Goal: Transaction & Acquisition: Purchase product/service

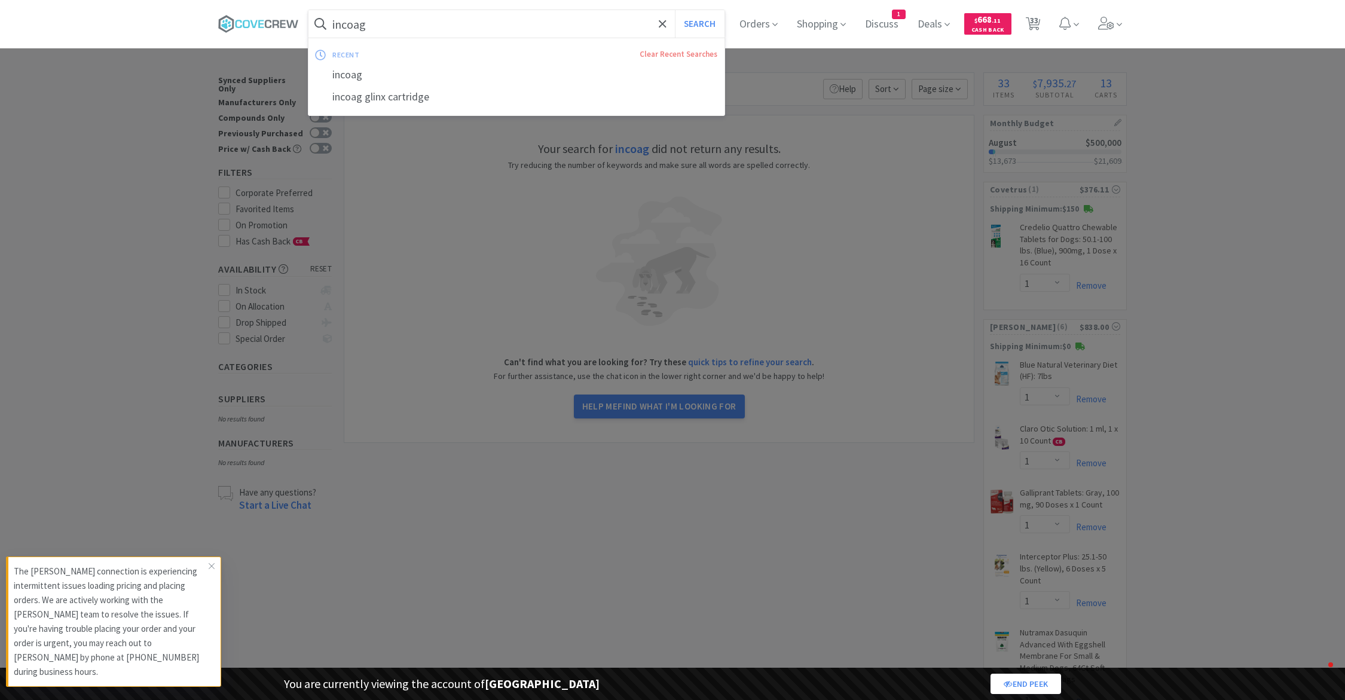
select select "1"
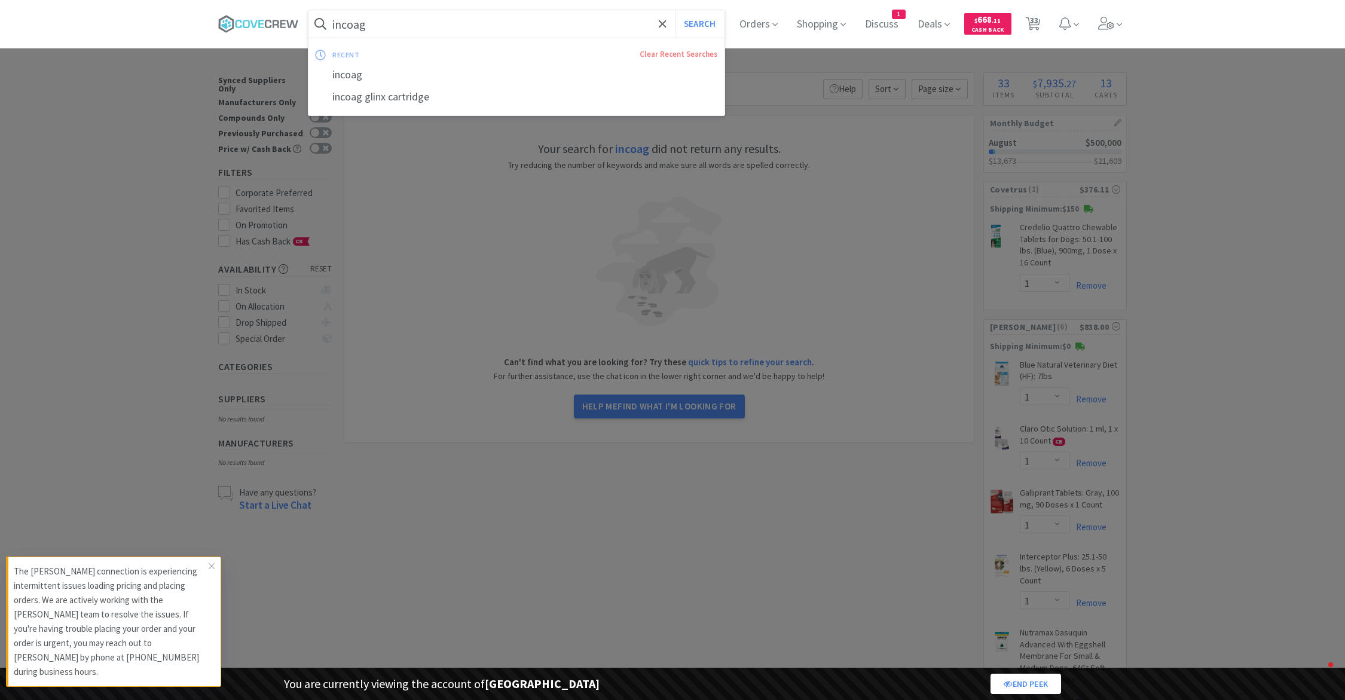
select select "1"
select select "2"
select select "1"
select select "2"
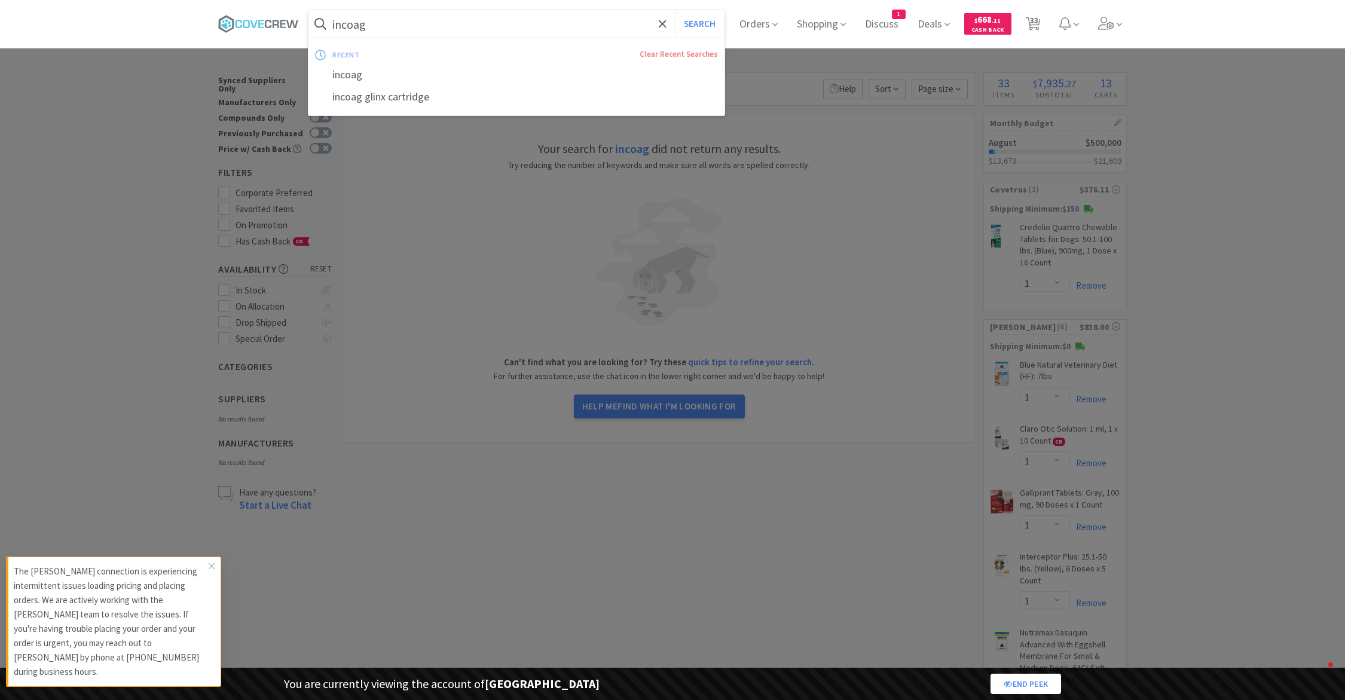
select select "1"
select select "5"
select select "2"
select select "1"
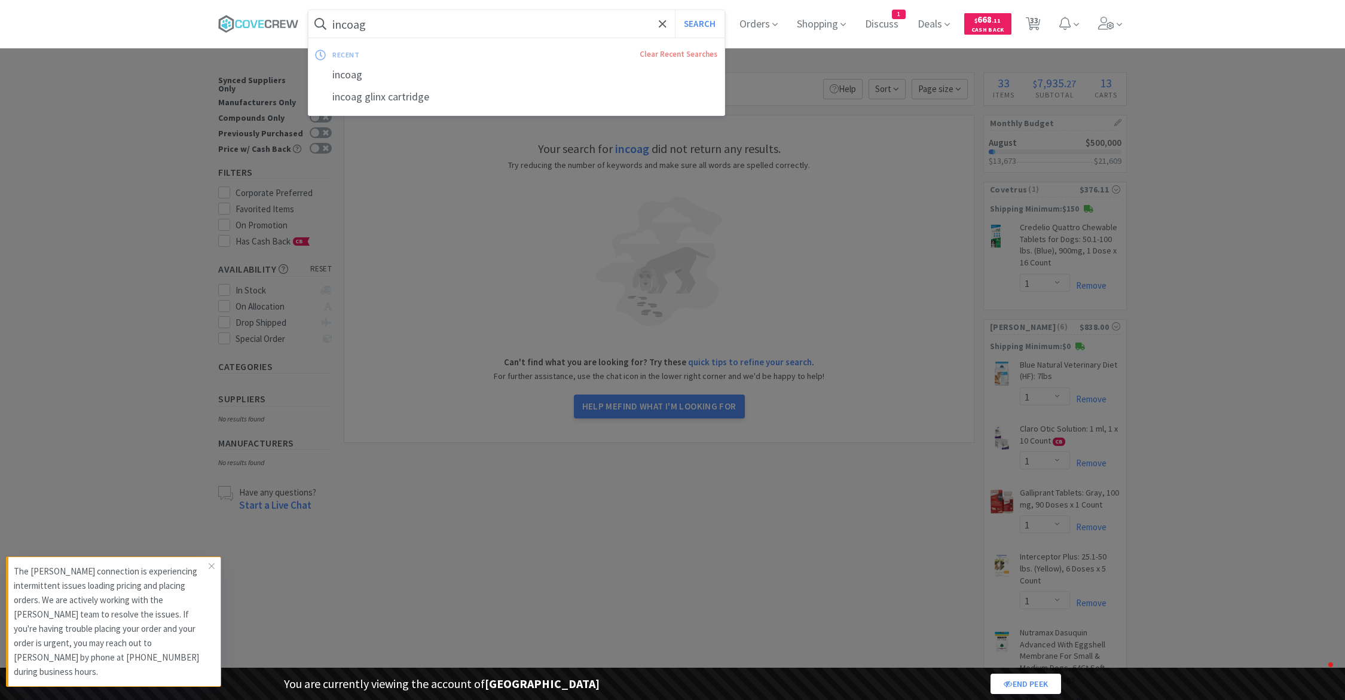
select select "1"
select select "2"
select select "9"
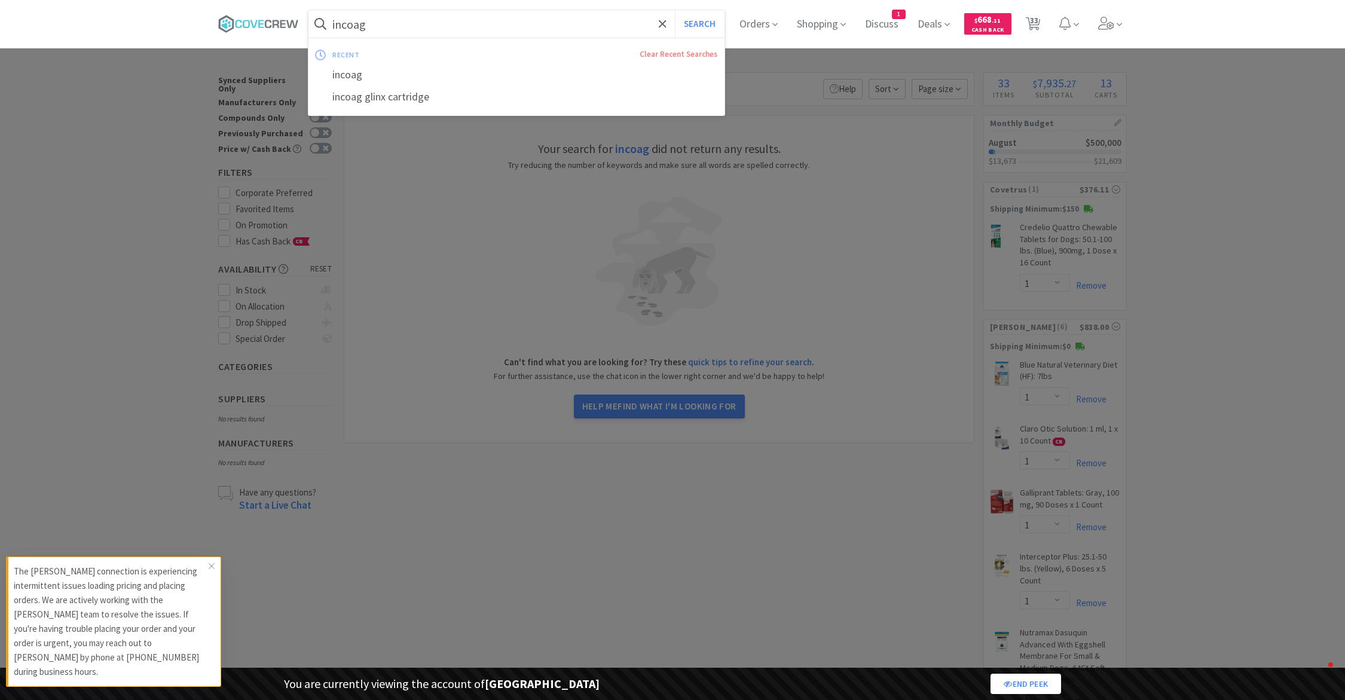
select select "1"
select select "2"
select select "1"
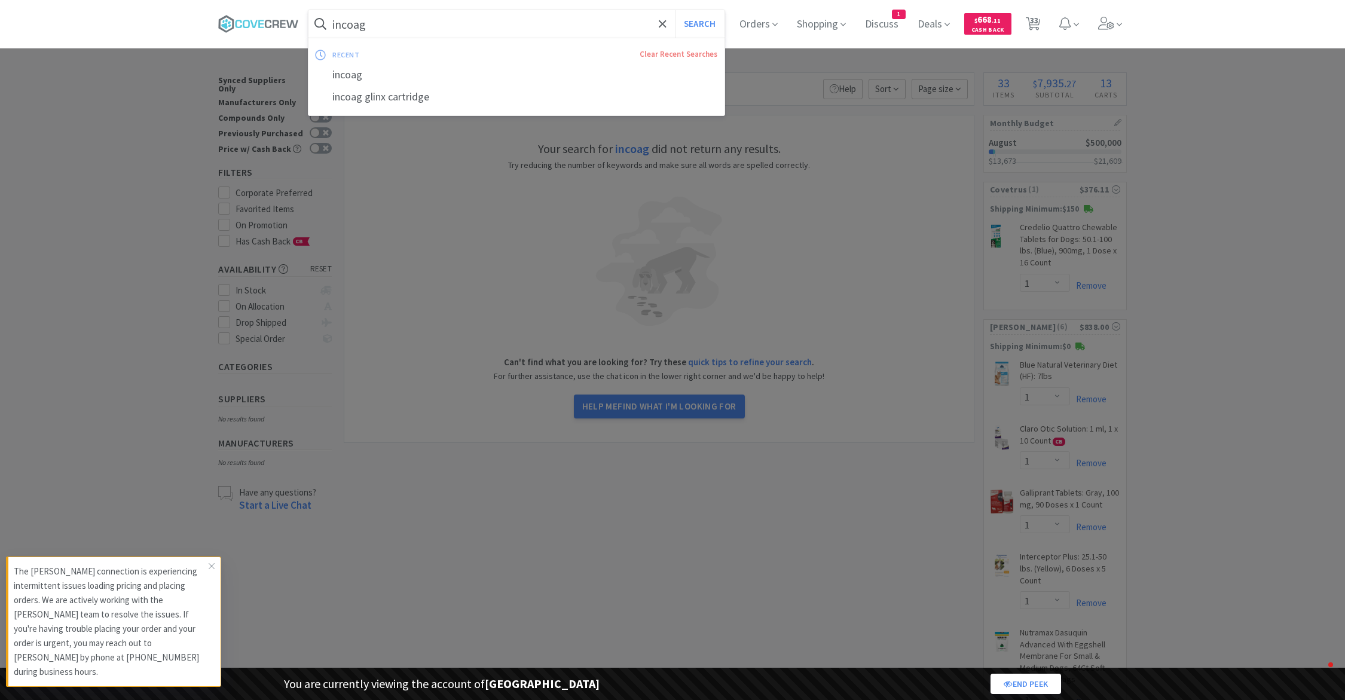
select select "1"
select select "3"
select select "1"
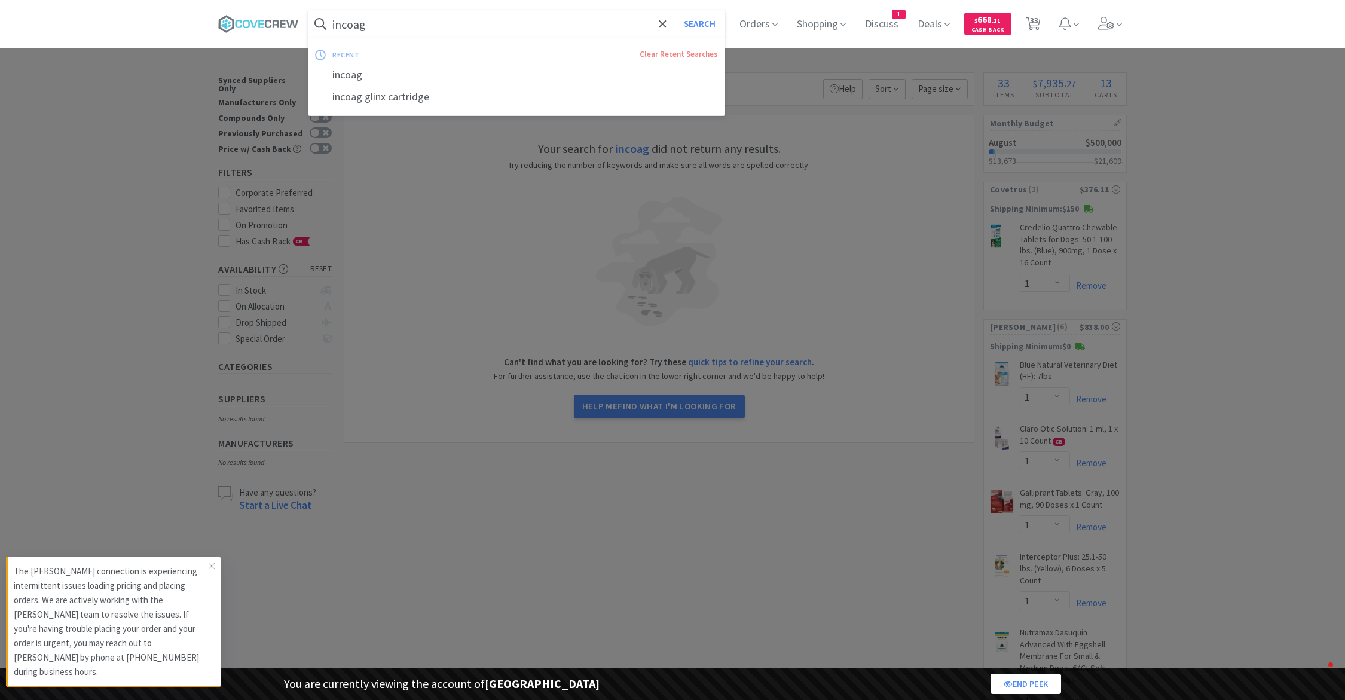
select select "2"
select select "5"
select select "2"
click at [383, 35] on input "incoag" at bounding box center [517, 24] width 416 height 28
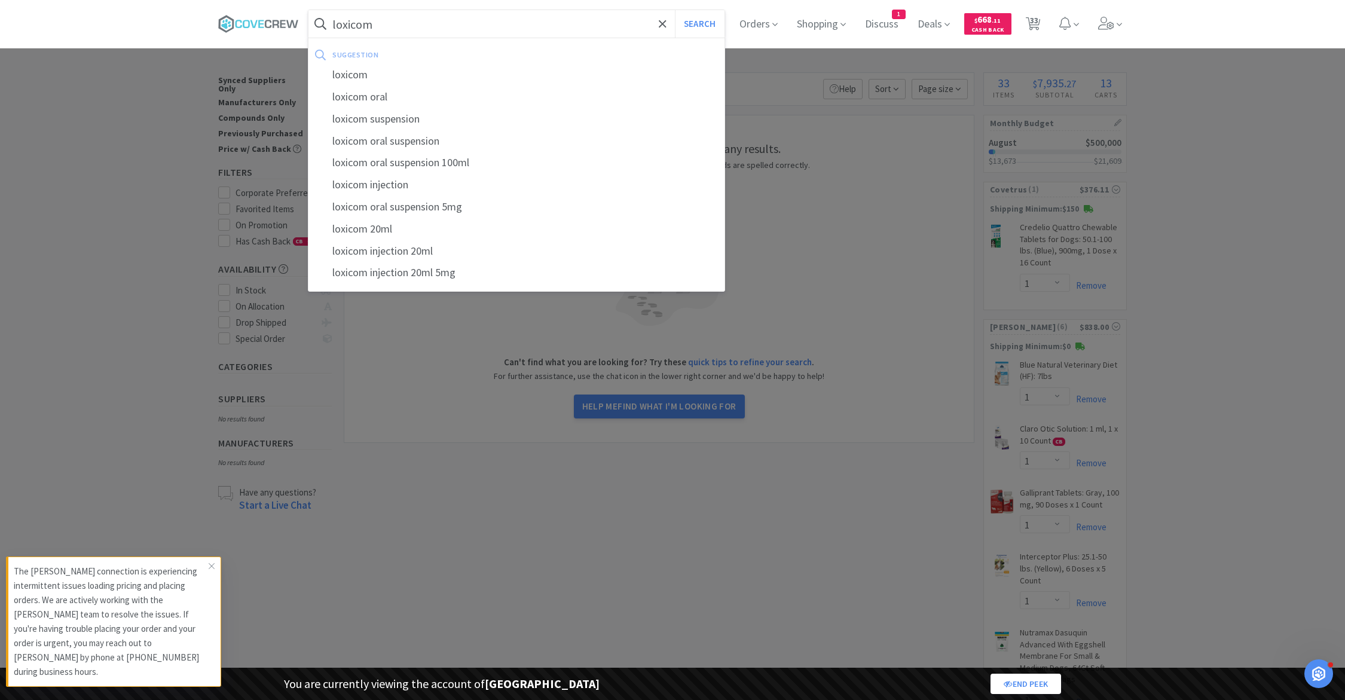
type input "loxicom"
click at [675, 10] on button "Search" at bounding box center [700, 24] width 50 height 28
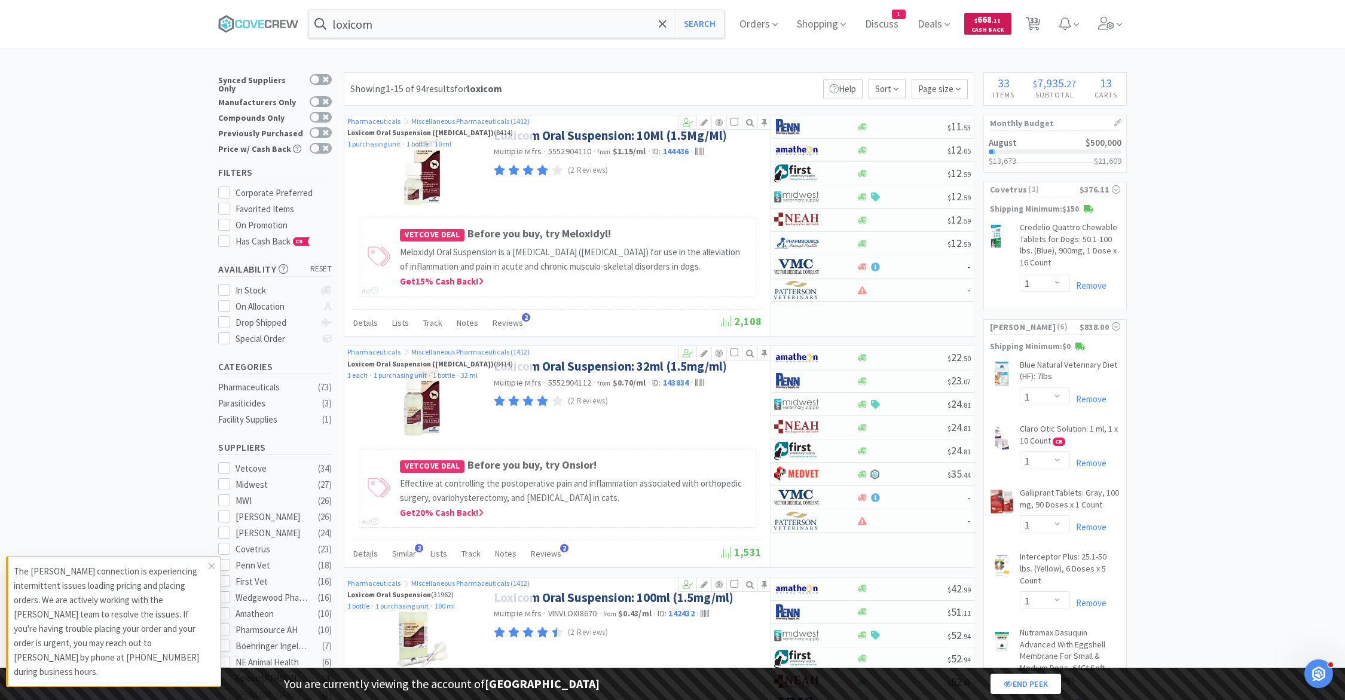
click at [1006, 30] on span "$ 668 . 11 Cash Back" at bounding box center [987, 23] width 47 height 21
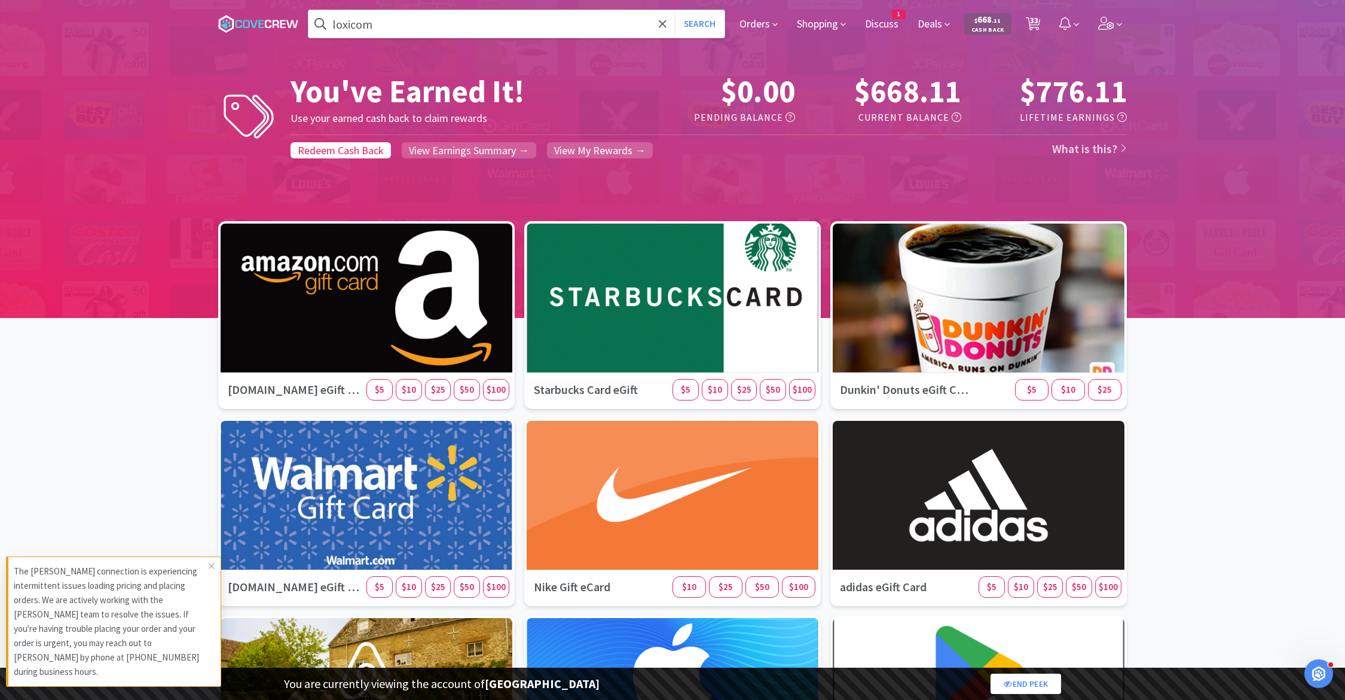
click at [602, 139] on div "Redeem Cash Back View Earnings Summary → View My Rewards → What is this?" at bounding box center [709, 147] width 837 height 25
click at [593, 154] on span "View My Rewards →" at bounding box center [599, 151] width 91 height 14
